Goal: Task Accomplishment & Management: Complete application form

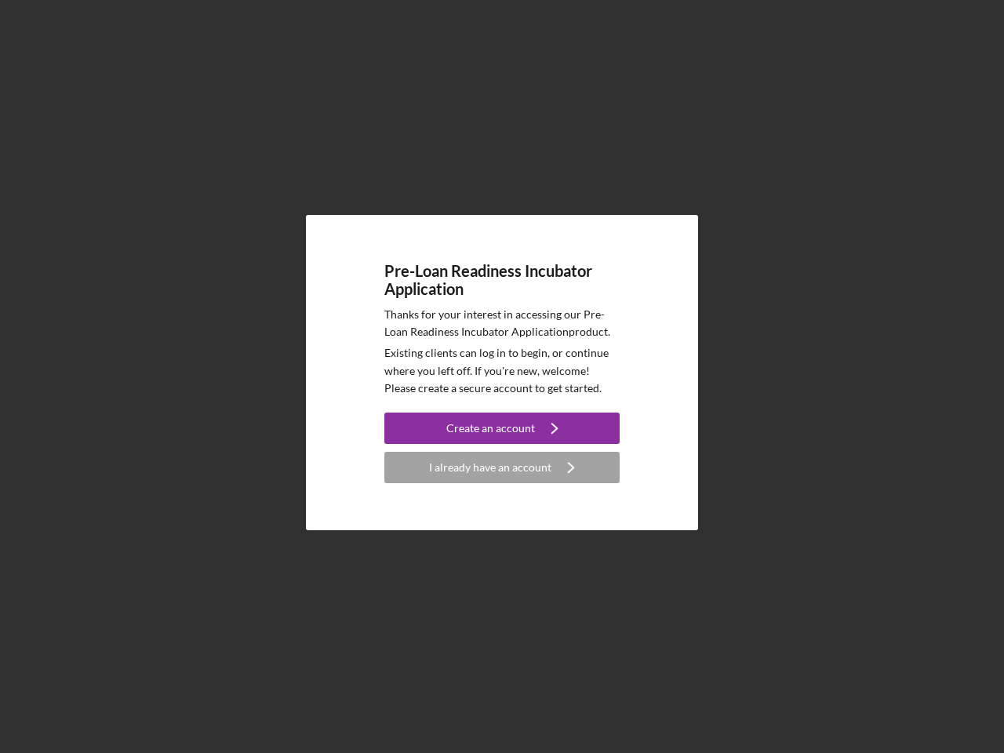
click at [502, 377] on p "Existing clients can log in to begin, or continue where you left off. If you're…" at bounding box center [501, 370] width 235 height 53
click at [502, 428] on div "Create an account" at bounding box center [490, 428] width 89 height 31
